Goal: Task Accomplishment & Management: Manage account settings

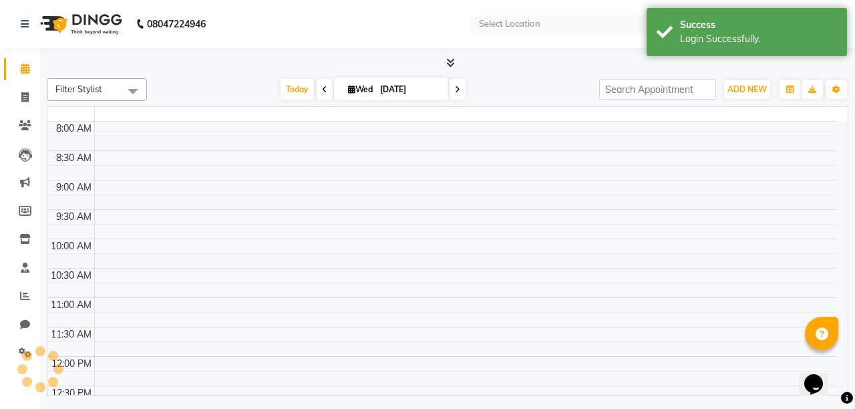
select select "en"
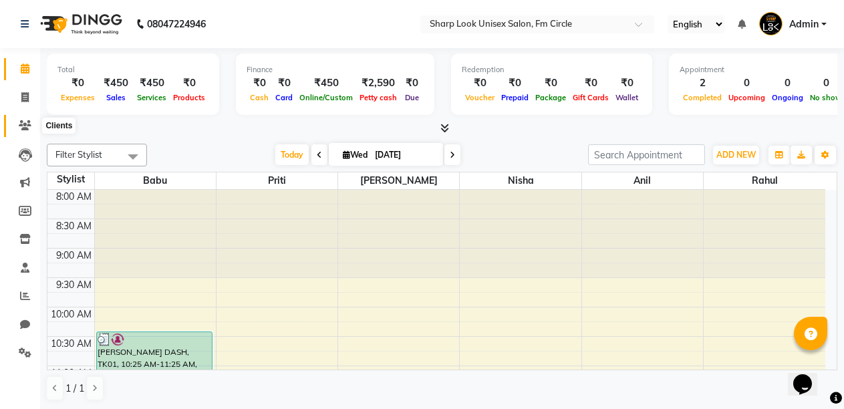
click at [26, 121] on icon at bounding box center [25, 125] width 13 height 10
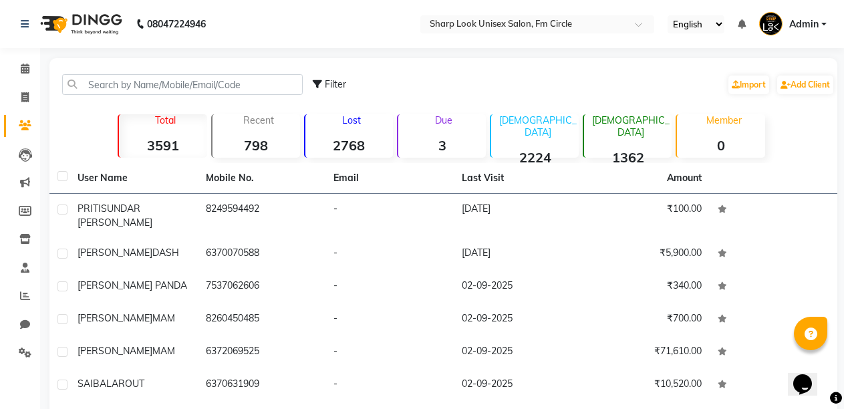
click at [441, 142] on strong "3" at bounding box center [442, 145] width 88 height 17
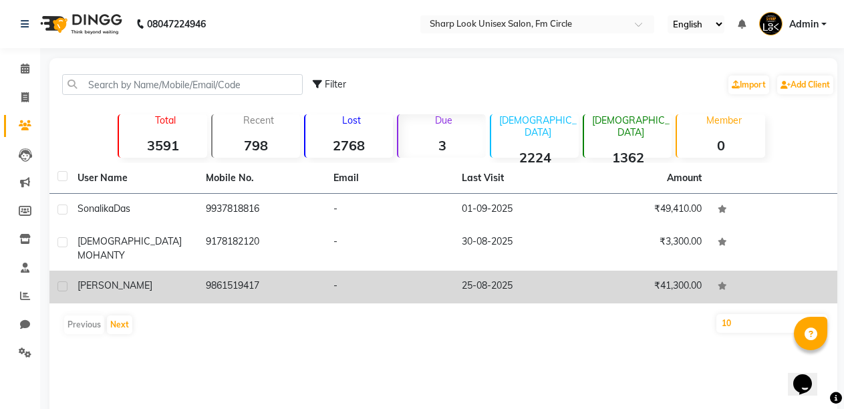
click at [136, 279] on span "[PERSON_NAME]" at bounding box center [115, 285] width 75 height 12
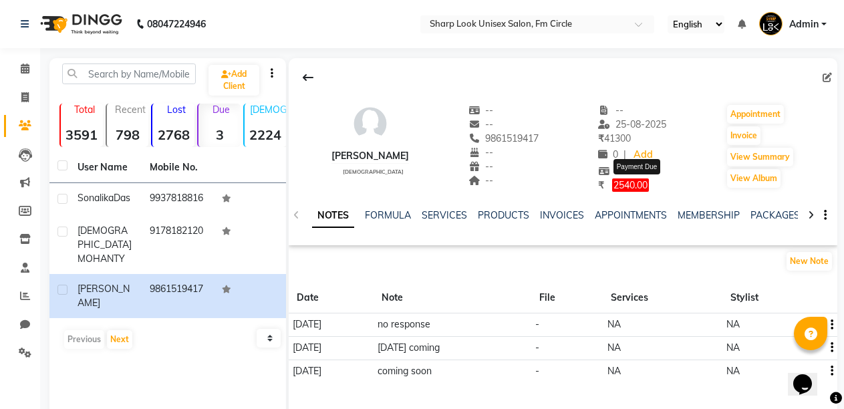
click at [644, 184] on span "2540.00" at bounding box center [630, 184] width 37 height 13
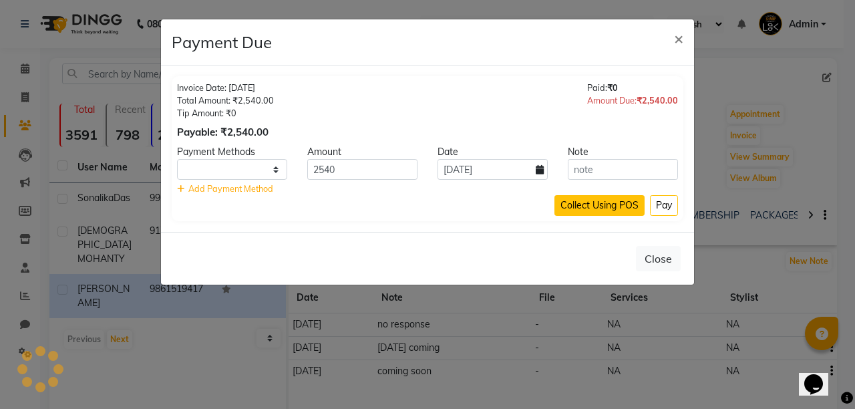
select select "1"
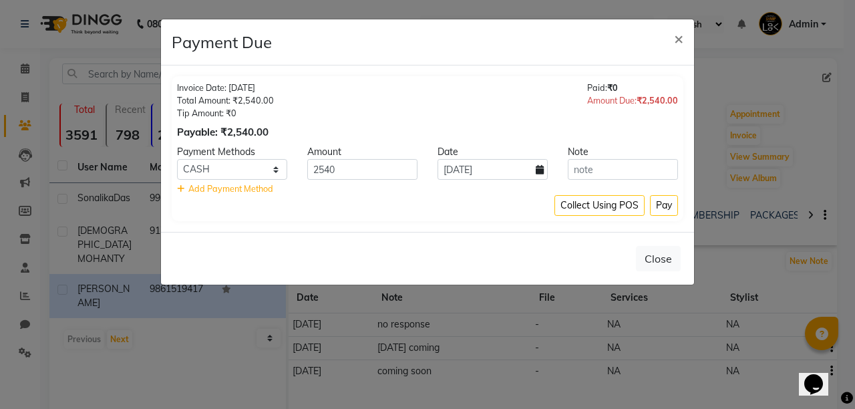
click at [539, 168] on icon at bounding box center [540, 169] width 8 height 9
select select "9"
select select "2025"
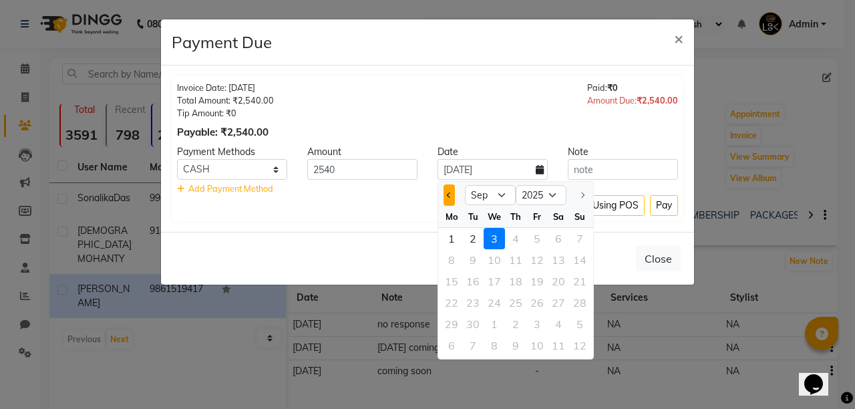
click at [450, 194] on span "Previous month" at bounding box center [449, 194] width 5 height 5
select select "8"
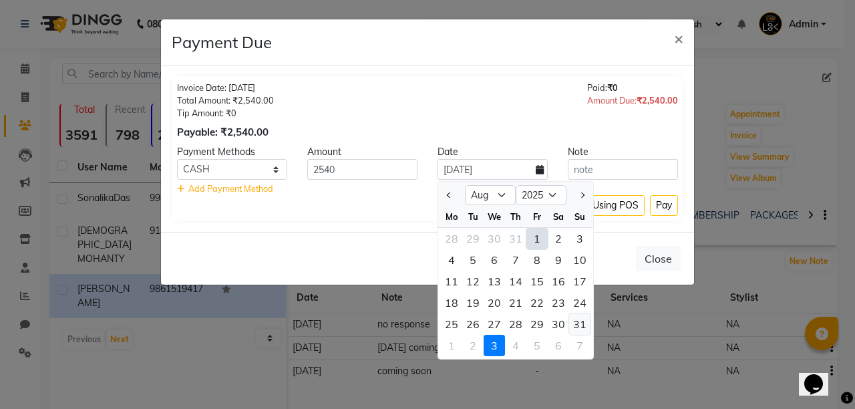
click at [584, 324] on div "31" at bounding box center [579, 323] width 21 height 21
type input "31-08-2025"
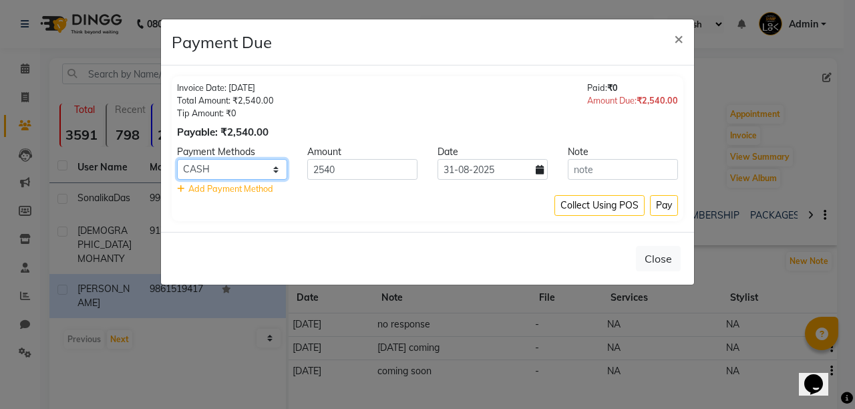
click at [275, 170] on select "CARD PayTM GPay PhonePe CASH" at bounding box center [232, 169] width 110 height 21
select select "6"
click at [177, 159] on select "CARD PayTM GPay PhonePe CASH" at bounding box center [232, 169] width 110 height 21
click at [662, 212] on button "Pay" at bounding box center [664, 205] width 28 height 21
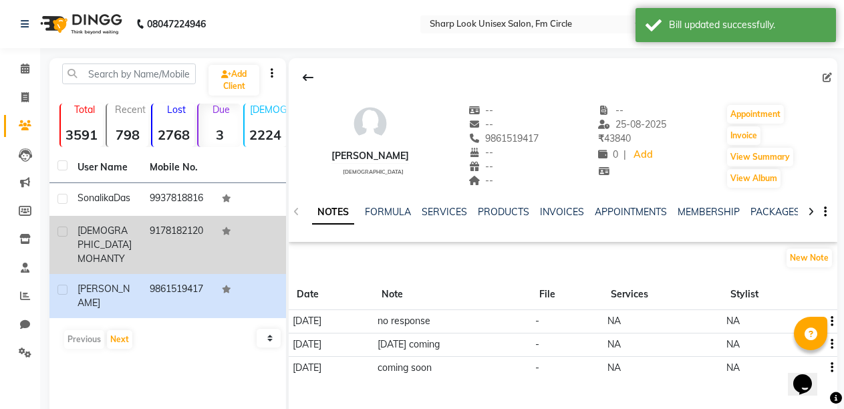
click at [169, 243] on td "9178182120" at bounding box center [178, 245] width 72 height 58
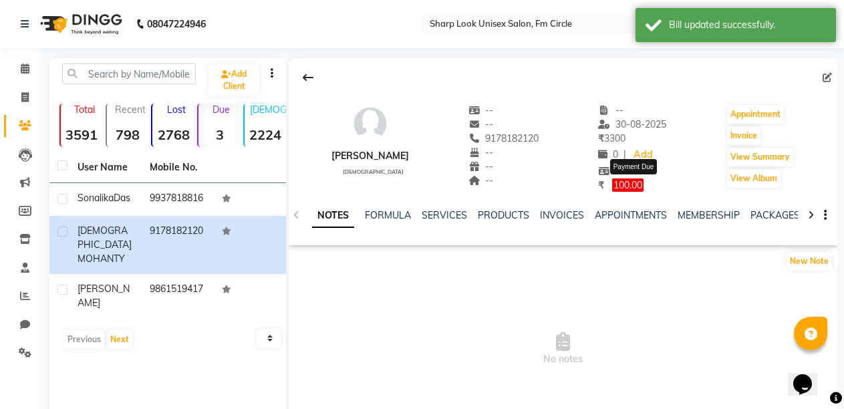
click at [623, 182] on span "₹ 100.00" at bounding box center [620, 184] width 45 height 13
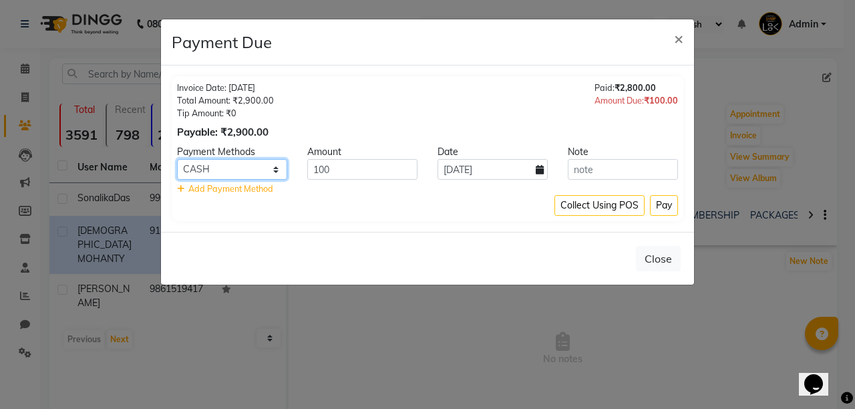
click at [277, 166] on select "CARD PayTM GPay PhonePe CASH" at bounding box center [232, 169] width 110 height 21
select select "6"
click at [177, 159] on select "CARD PayTM GPay PhonePe CASH" at bounding box center [232, 169] width 110 height 21
click at [676, 40] on span "×" at bounding box center [678, 38] width 9 height 20
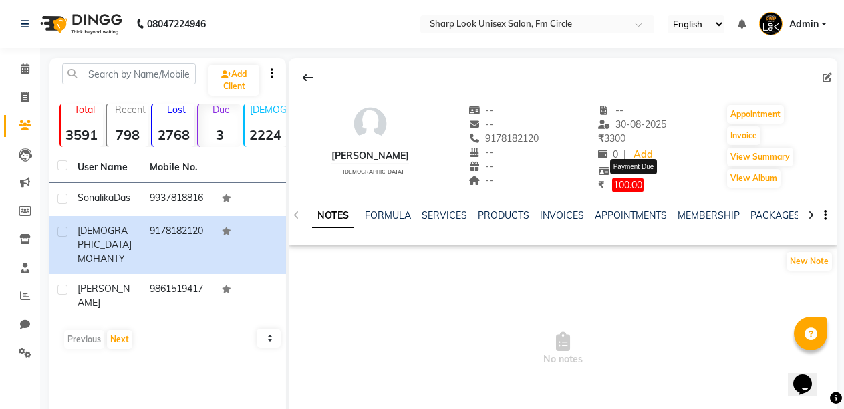
click at [637, 185] on span "100.00" at bounding box center [627, 184] width 31 height 13
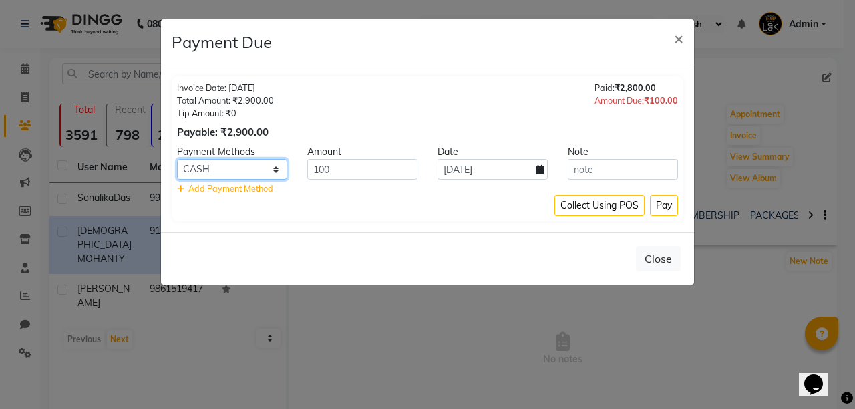
click at [279, 166] on select "CARD PayTM GPay PhonePe CASH" at bounding box center [232, 169] width 110 height 21
select select "6"
click at [177, 159] on select "CARD PayTM GPay PhonePe CASH" at bounding box center [232, 169] width 110 height 21
click at [539, 170] on icon at bounding box center [540, 169] width 8 height 9
select select "9"
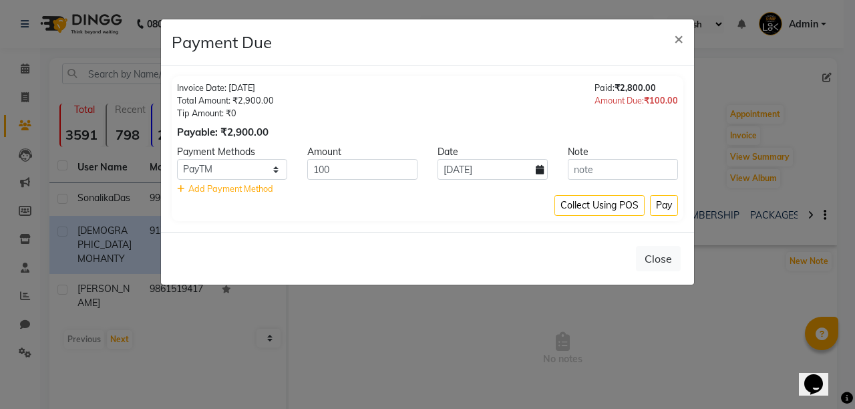
select select "2025"
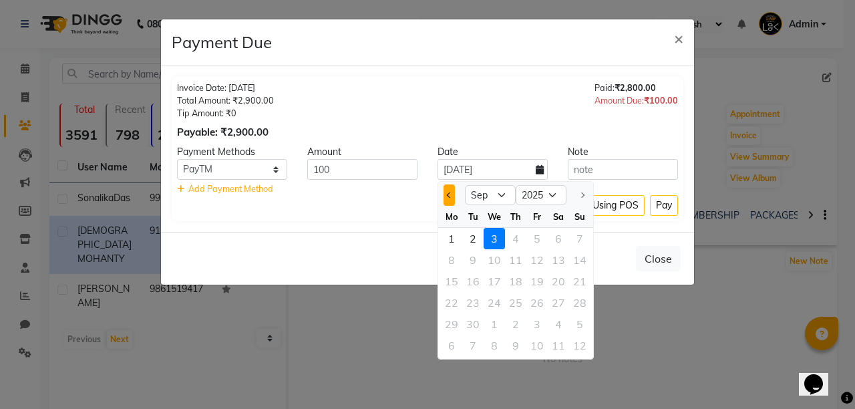
click at [447, 195] on span "Previous month" at bounding box center [449, 194] width 5 height 5
select select "8"
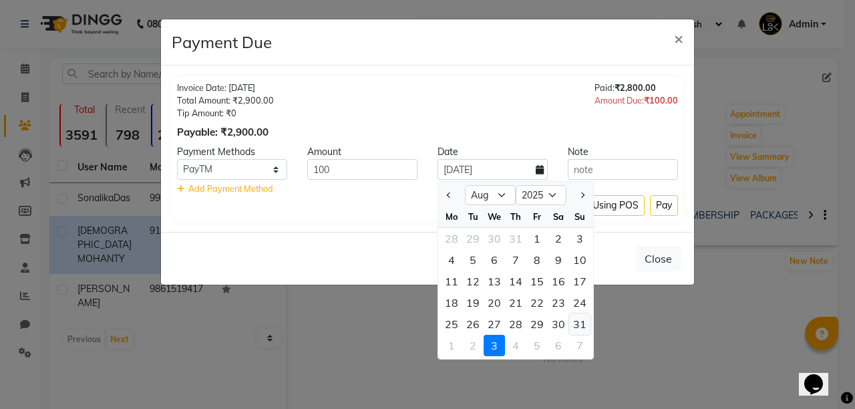
click at [587, 325] on div "31" at bounding box center [579, 323] width 21 height 21
type input "31-08-2025"
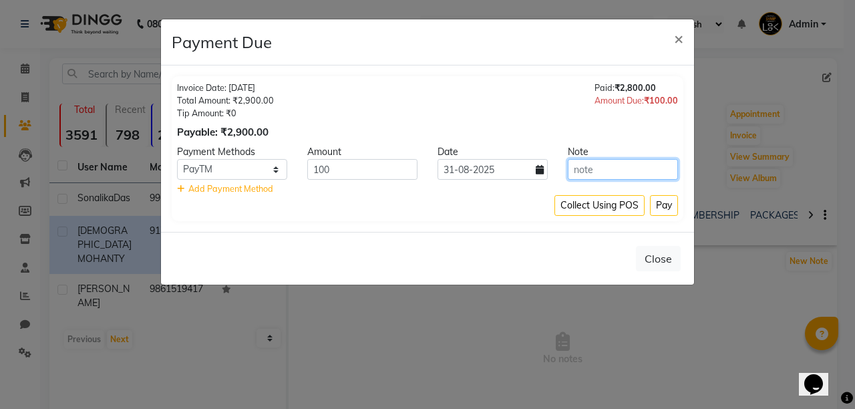
click at [605, 171] on input "text" at bounding box center [623, 169] width 110 height 21
click at [669, 208] on button "Pay" at bounding box center [664, 205] width 28 height 21
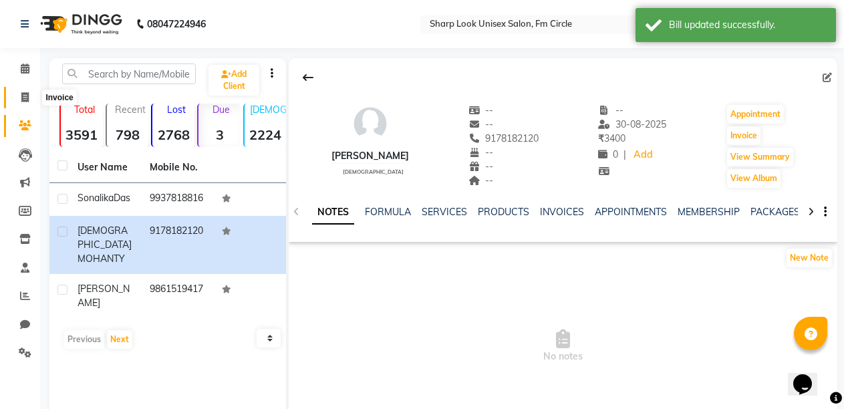
click at [19, 93] on span at bounding box center [24, 97] width 23 height 15
select select "service"
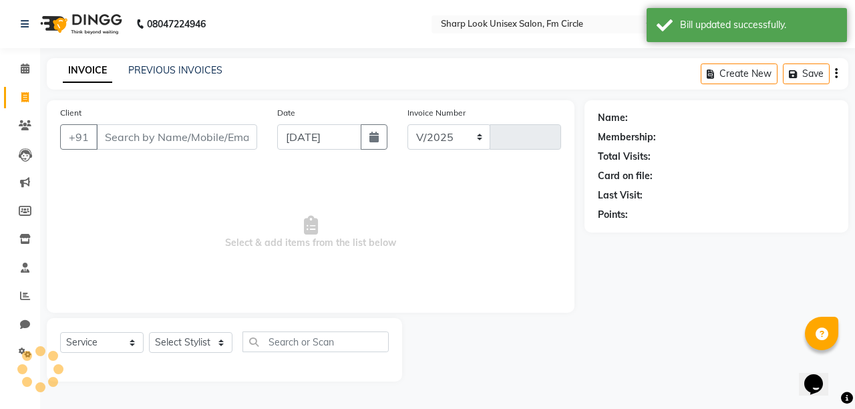
select select "804"
type input "2517"
click at [26, 126] on icon at bounding box center [25, 125] width 13 height 10
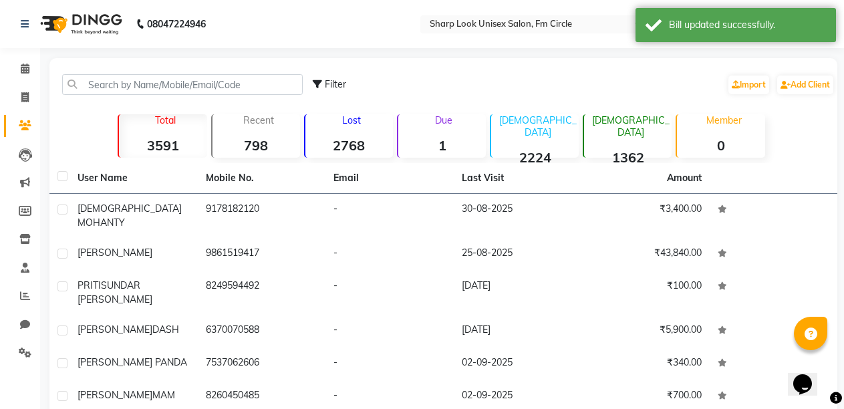
click at [445, 142] on strong "1" at bounding box center [442, 145] width 88 height 17
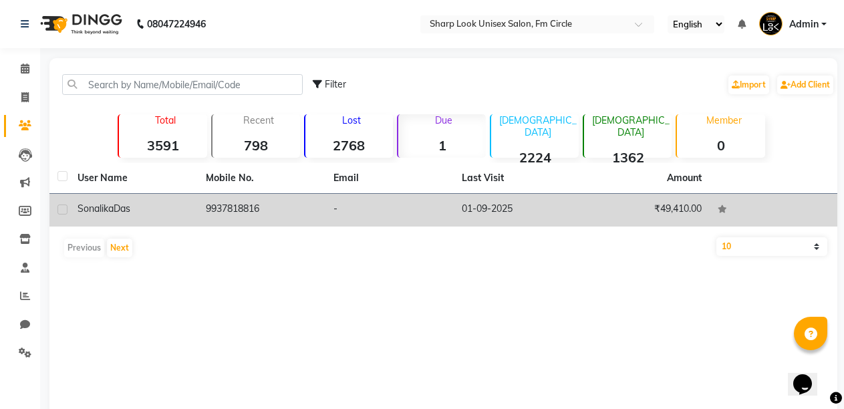
click at [212, 212] on td "9937818816" at bounding box center [262, 210] width 128 height 33
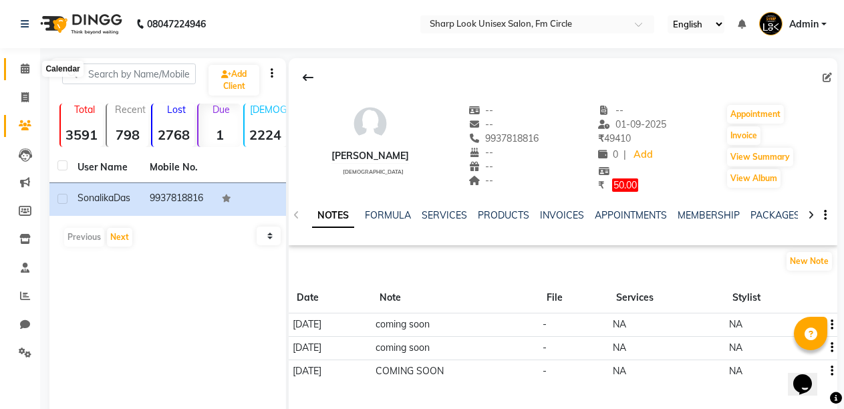
click at [23, 69] on icon at bounding box center [25, 68] width 9 height 10
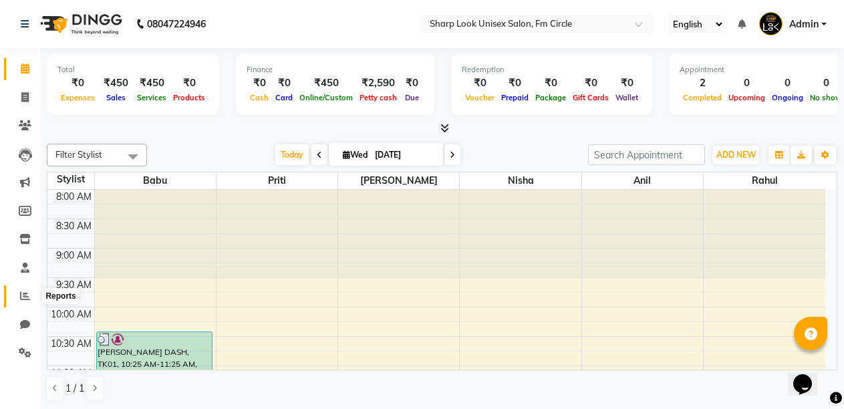
click at [26, 295] on icon at bounding box center [25, 296] width 10 height 10
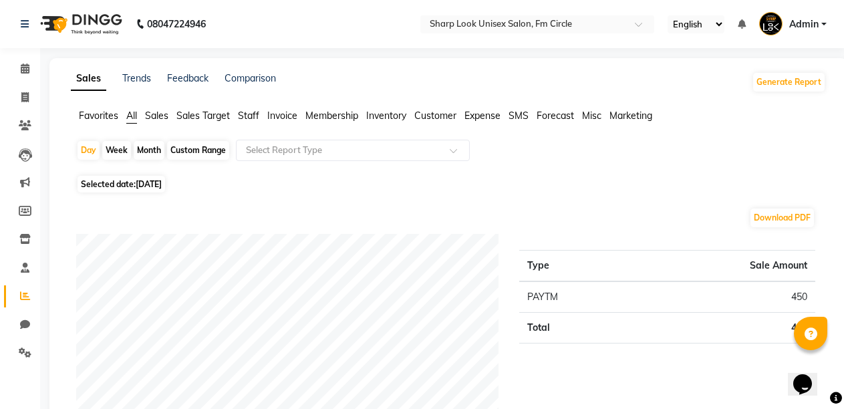
drag, startPoint x: 149, startPoint y: 116, endPoint x: 274, endPoint y: 134, distance: 126.3
click at [149, 114] on span "Sales" at bounding box center [156, 116] width 23 height 12
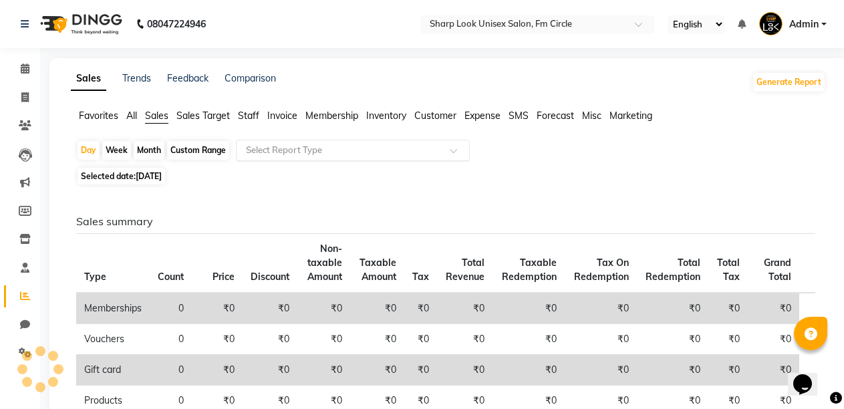
click at [363, 147] on input "text" at bounding box center [339, 150] width 192 height 13
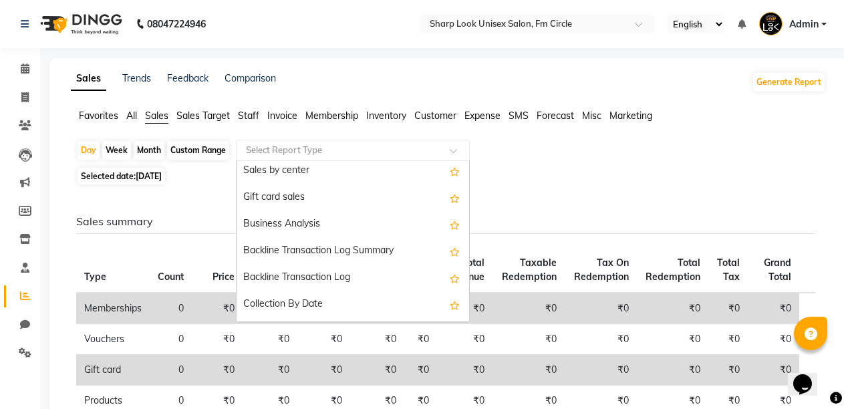
scroll to position [321, 0]
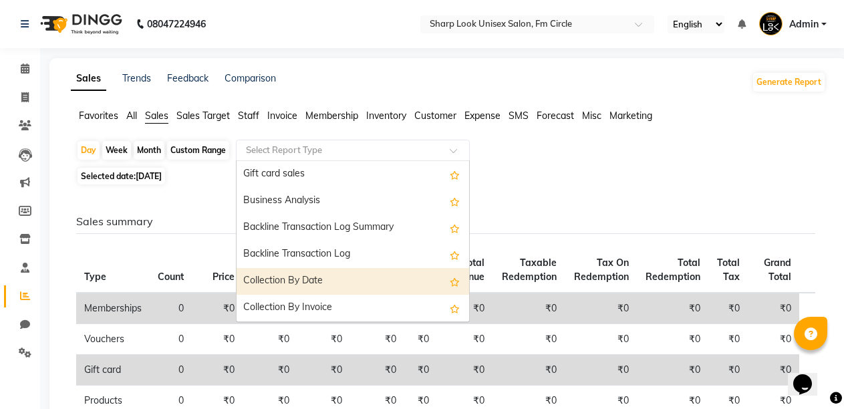
click at [318, 279] on div "Collection By Date" at bounding box center [353, 281] width 233 height 27
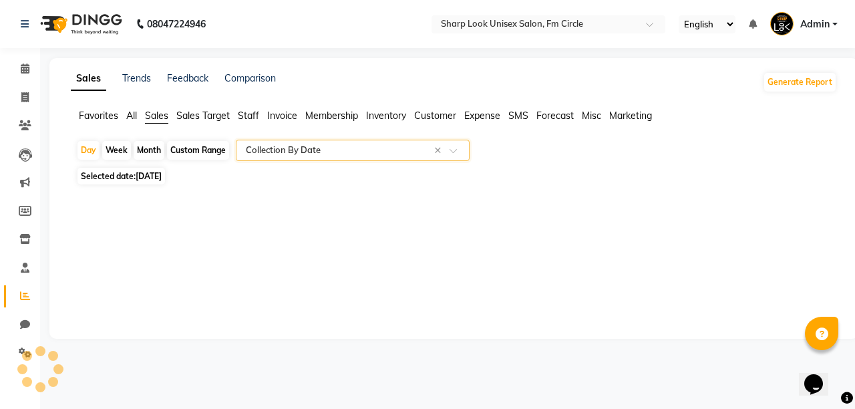
select select "filtered_report"
select select "pdf"
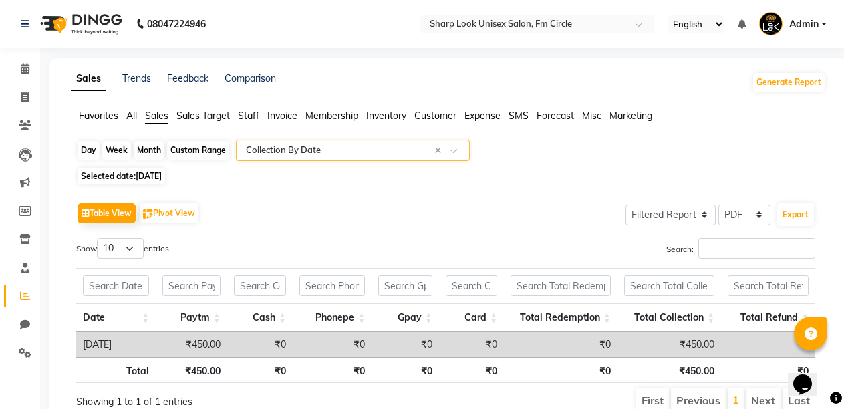
click at [91, 148] on div "Day" at bounding box center [89, 150] width 22 height 19
select select "9"
select select "2025"
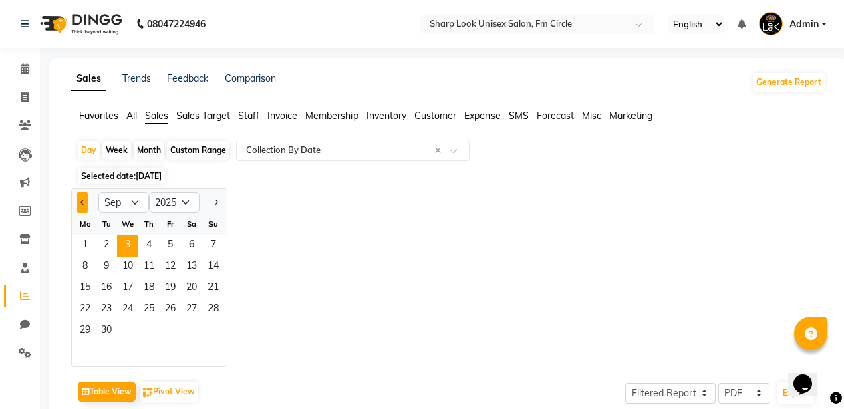
click at [83, 202] on span "Previous month" at bounding box center [82, 202] width 5 height 5
select select "8"
click at [214, 326] on span "31" at bounding box center [212, 331] width 21 height 21
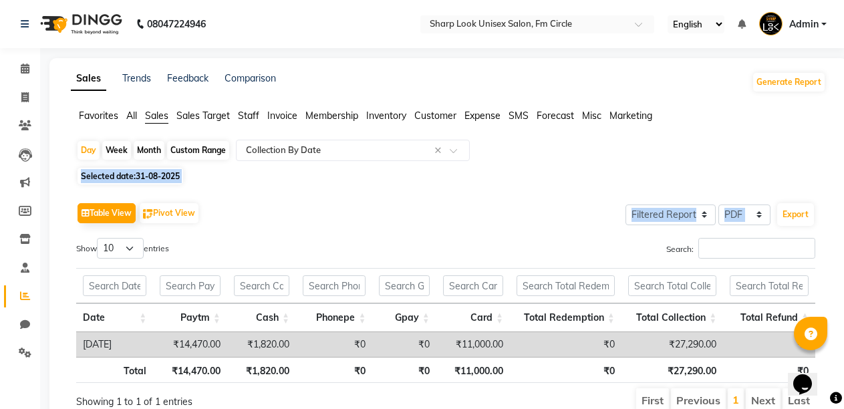
drag, startPoint x: 843, startPoint y: 135, endPoint x: 850, endPoint y: 224, distance: 89.2
click at [844, 224] on html "08047224946 Select Location × Sharp Look Unisex Salon, Fm Circle English ENGLIS…" at bounding box center [422, 204] width 844 height 409
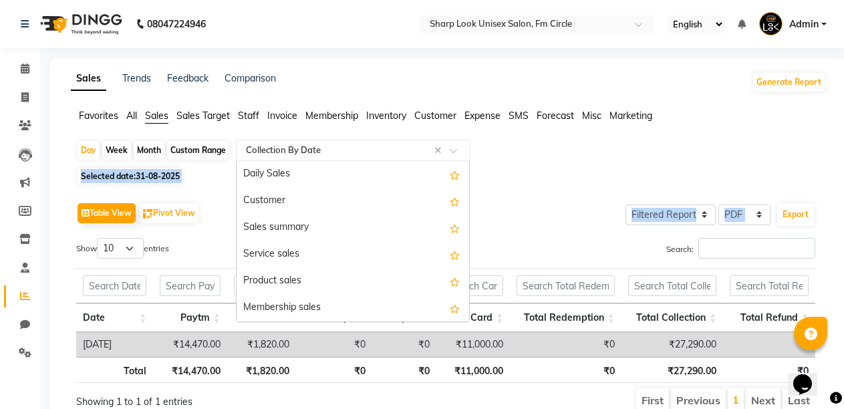
click at [306, 147] on input "text" at bounding box center [339, 150] width 192 height 13
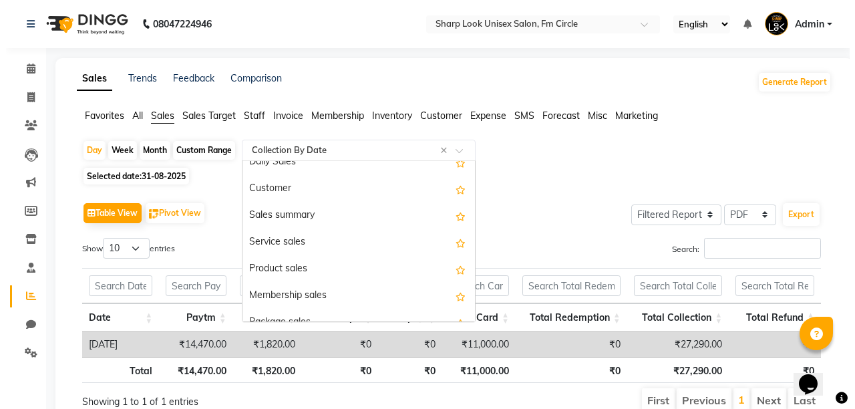
scroll to position [0, 0]
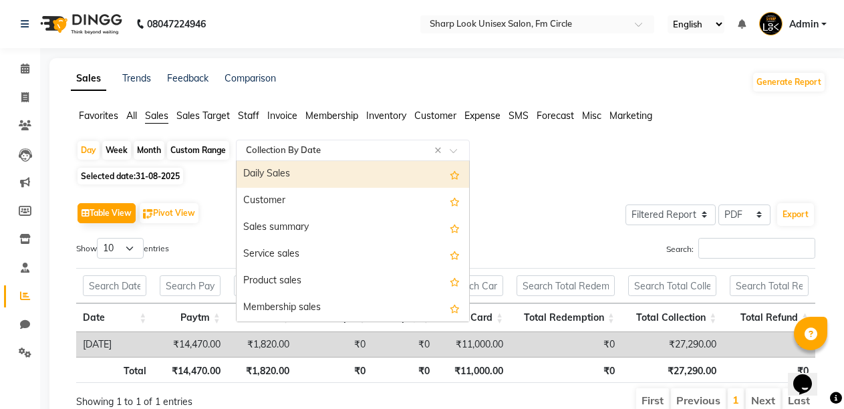
click at [183, 114] on span "Sales Target" at bounding box center [202, 116] width 53 height 12
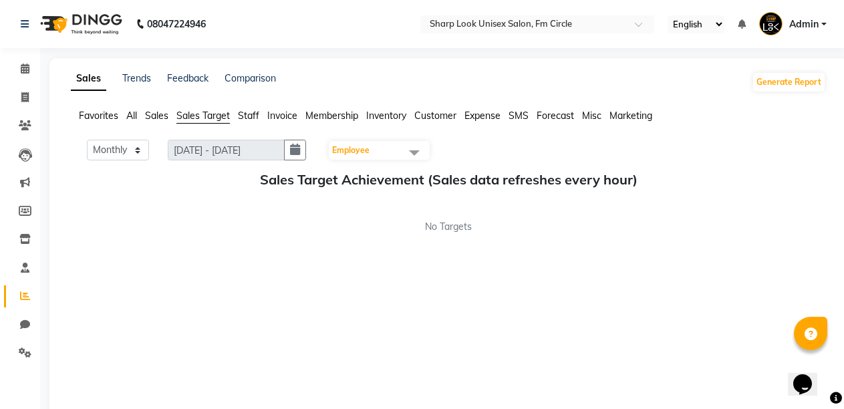
click at [245, 117] on span "Staff" at bounding box center [248, 116] width 21 height 12
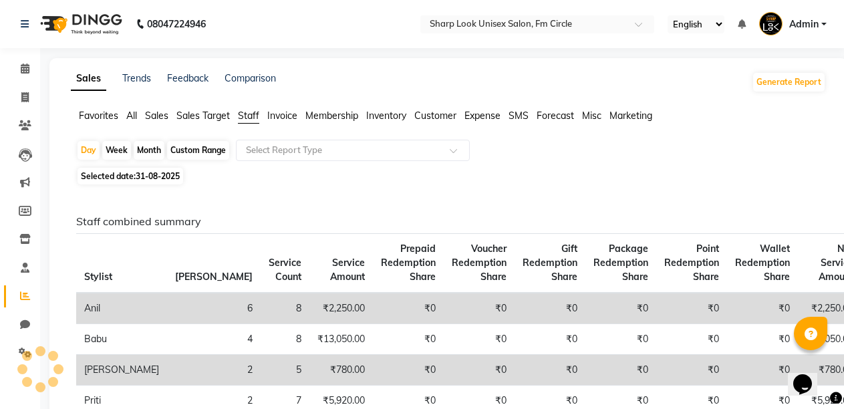
click at [285, 116] on span "Invoice" at bounding box center [282, 116] width 30 height 12
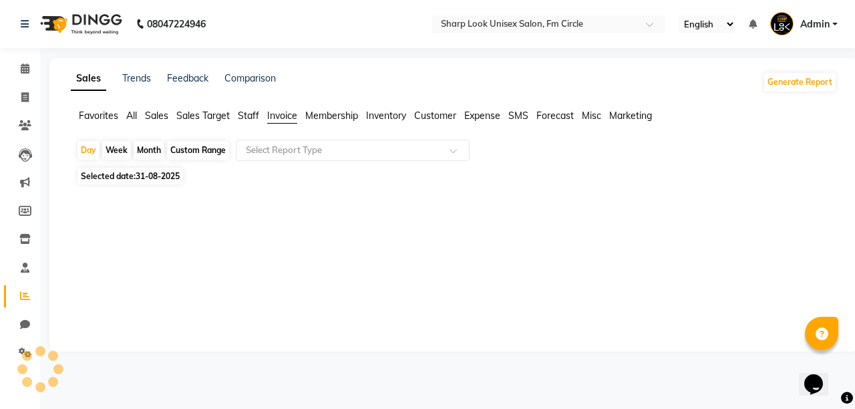
click at [336, 119] on span "Membership" at bounding box center [331, 116] width 53 height 12
click at [390, 117] on span "Inventory" at bounding box center [386, 116] width 40 height 12
click at [442, 118] on span "Customer" at bounding box center [435, 116] width 42 height 12
click at [440, 148] on div at bounding box center [353, 150] width 233 height 13
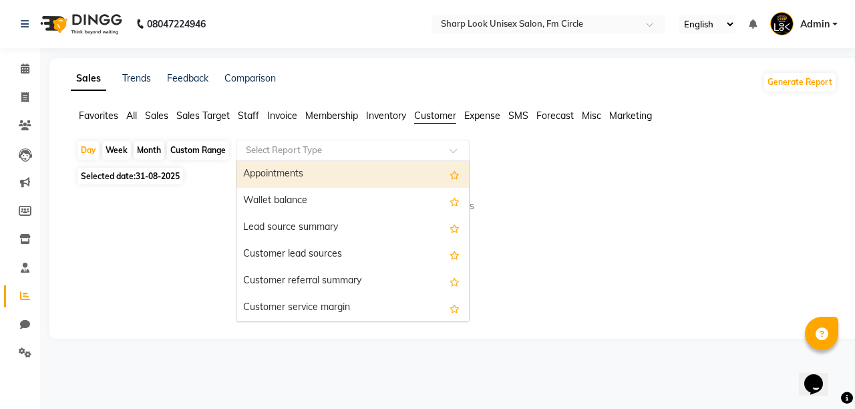
click at [478, 116] on span "Expense" at bounding box center [482, 116] width 36 height 12
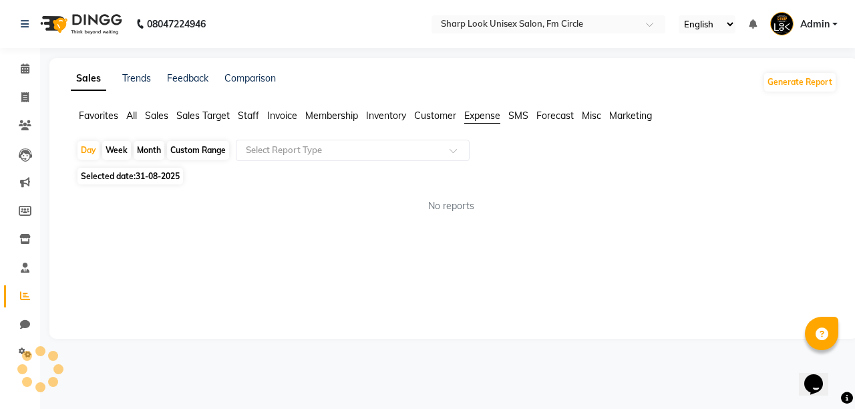
click at [522, 114] on span "SMS" at bounding box center [518, 116] width 20 height 12
click at [562, 116] on span "Forecast" at bounding box center [555, 116] width 37 height 12
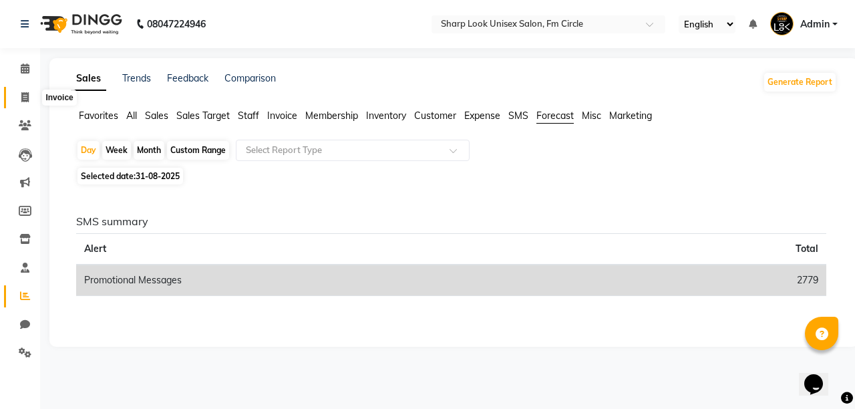
click at [21, 94] on icon at bounding box center [24, 97] width 7 height 10
select select "service"
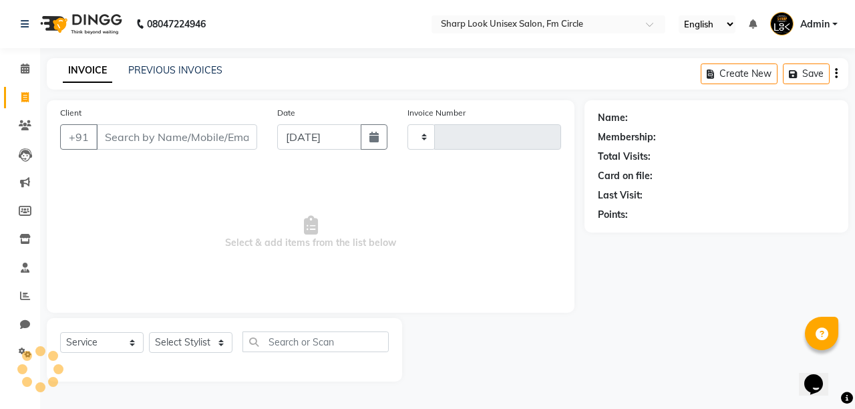
type input "2517"
select select "804"
click at [212, 66] on link "PREVIOUS INVOICES" at bounding box center [175, 70] width 94 height 12
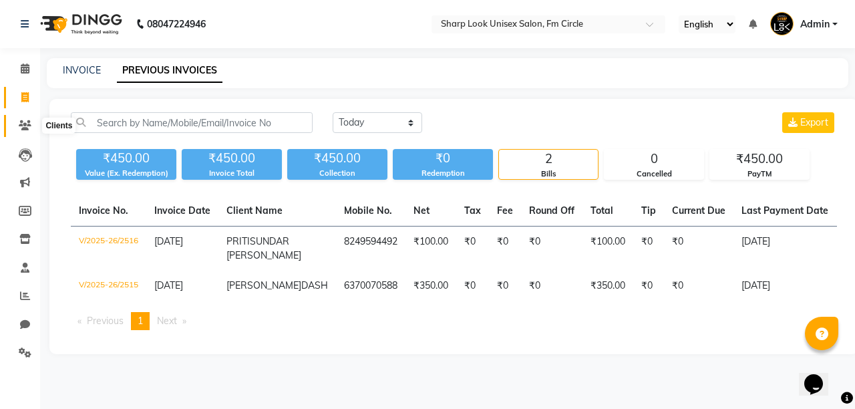
click at [15, 122] on span at bounding box center [24, 125] width 23 height 15
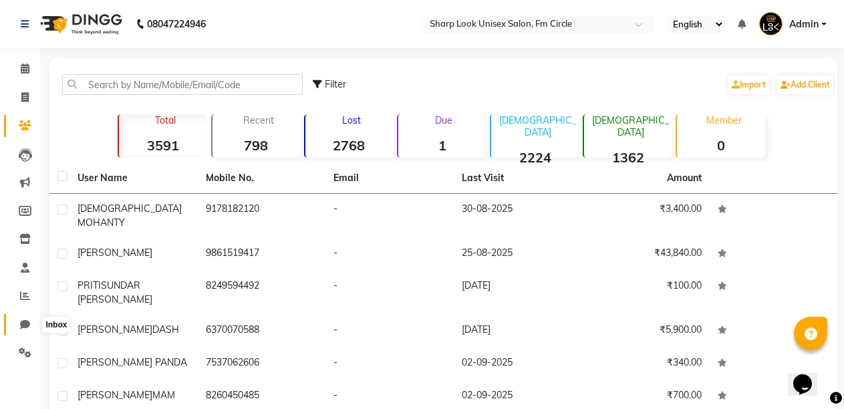
click at [23, 324] on icon at bounding box center [25, 324] width 10 height 10
select select "100"
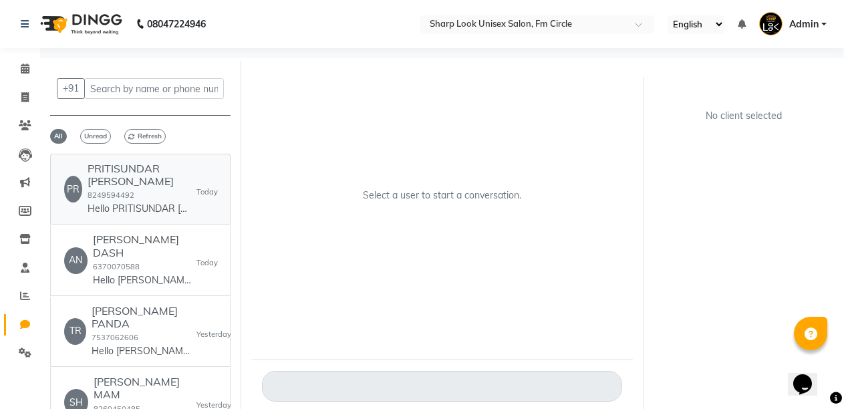
click at [110, 188] on div "PRITISUNDAR [PERSON_NAME] 8249594492 Hello PRITISUNDAR [PERSON_NAME], 😊 Here’s …" at bounding box center [142, 188] width 109 height 53
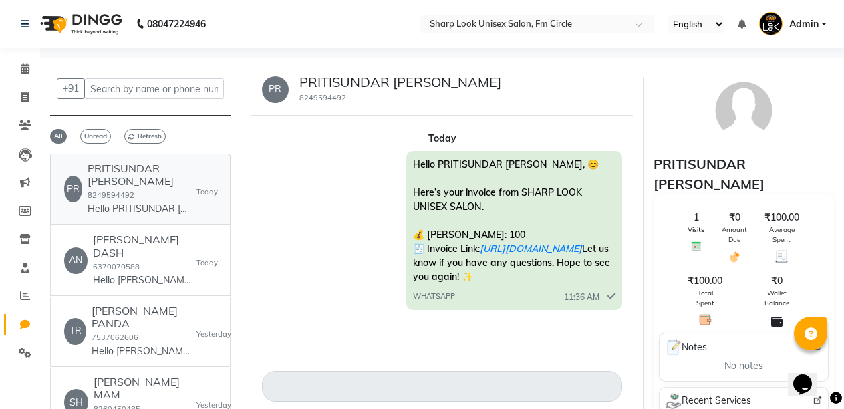
scroll to position [10, 0]
click at [113, 262] on small "6370070588" at bounding box center [116, 266] width 47 height 9
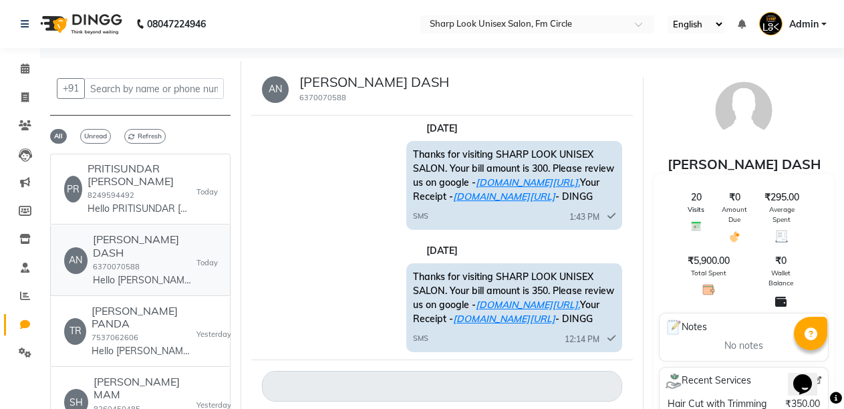
scroll to position [255, 0]
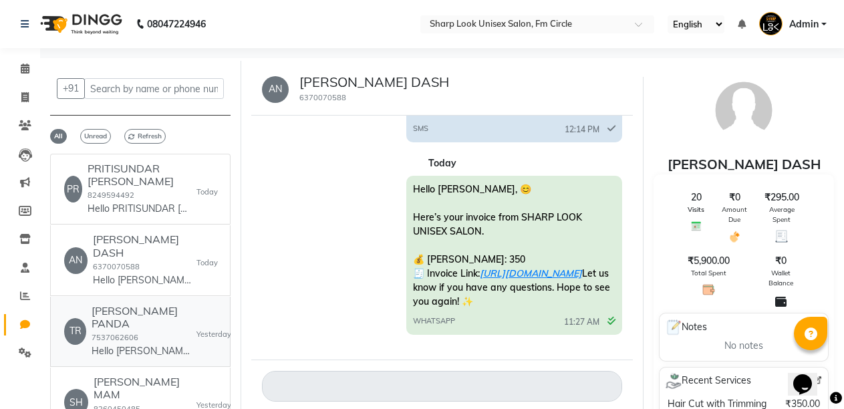
click at [107, 333] on small "7537062606" at bounding box center [115, 337] width 47 height 9
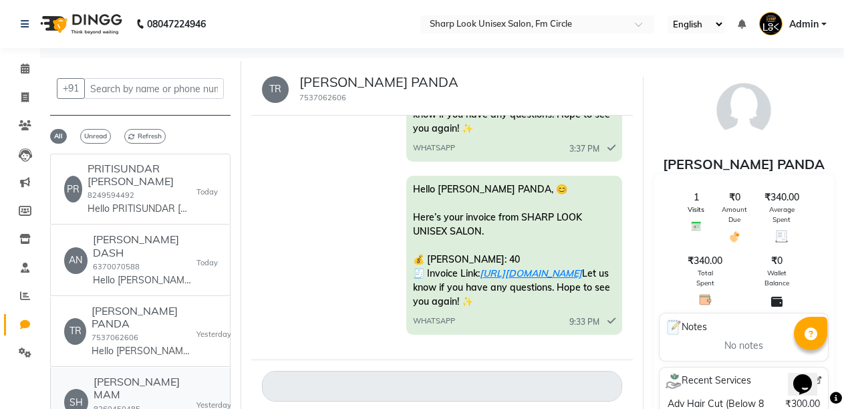
click at [120, 376] on h6 "[PERSON_NAME] MAM" at bounding box center [145, 388] width 103 height 25
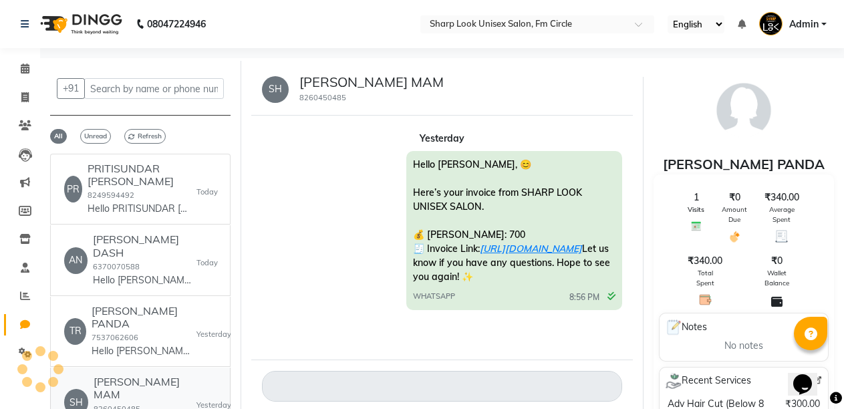
scroll to position [31, 0]
click at [512, 243] on link "[URL][DOMAIN_NAME]" at bounding box center [531, 249] width 102 height 12
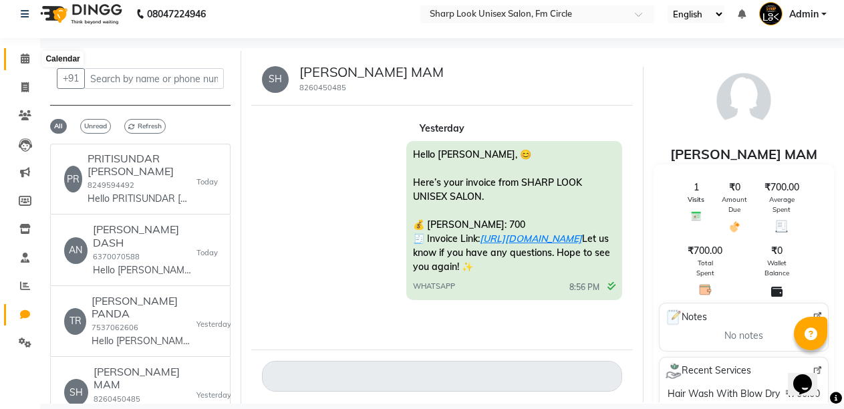
click at [28, 59] on icon at bounding box center [25, 58] width 9 height 10
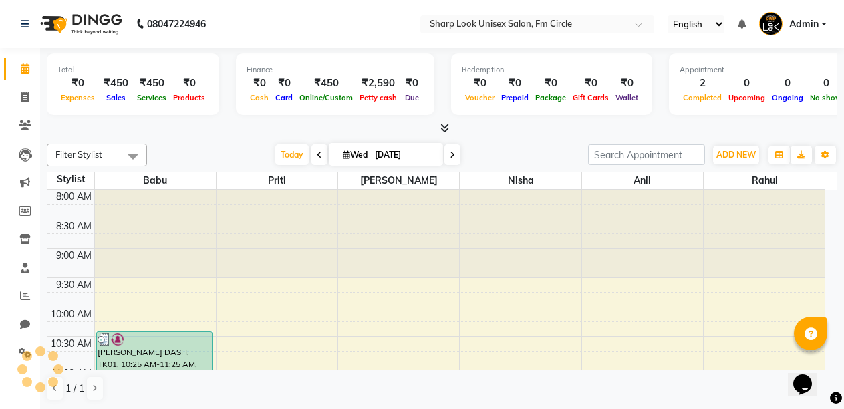
scroll to position [236, 0]
